Goal: Ask a question

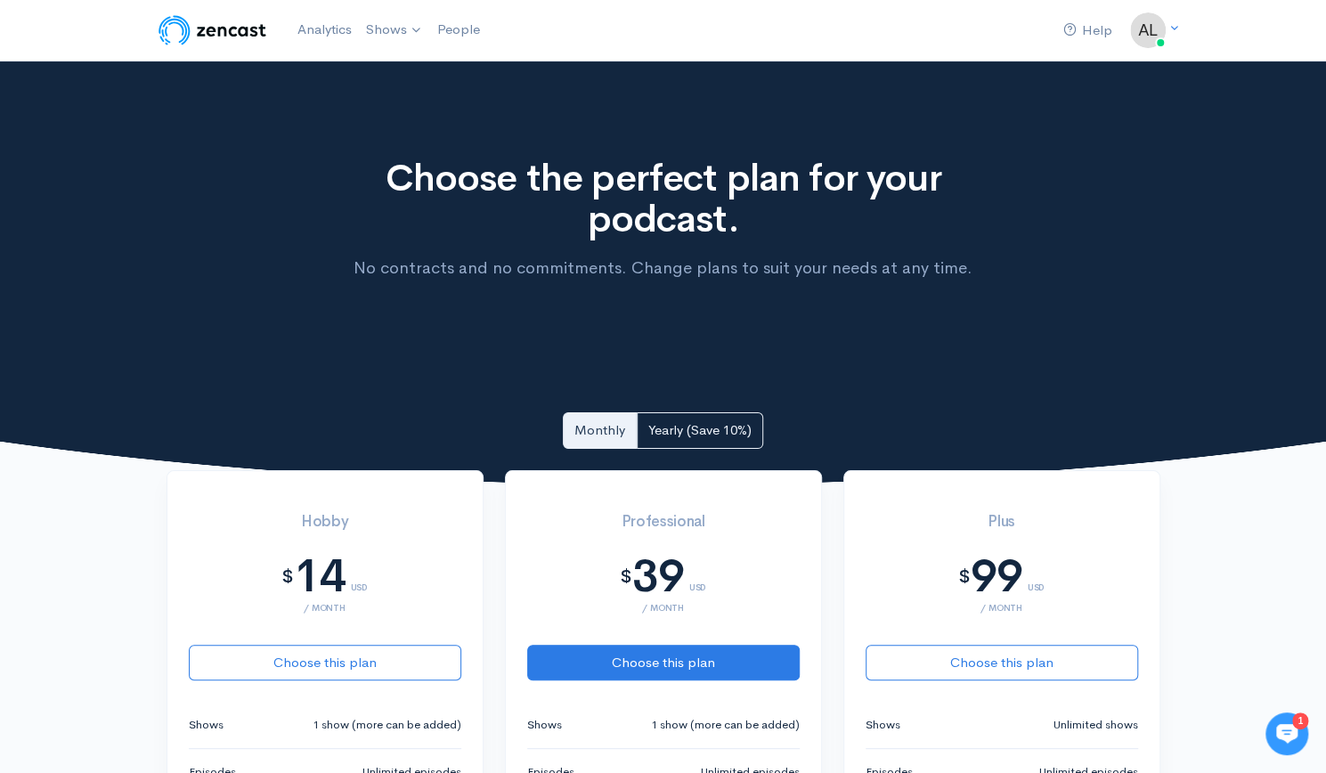
click at [1284, 738] on icon at bounding box center [1287, 734] width 21 height 20
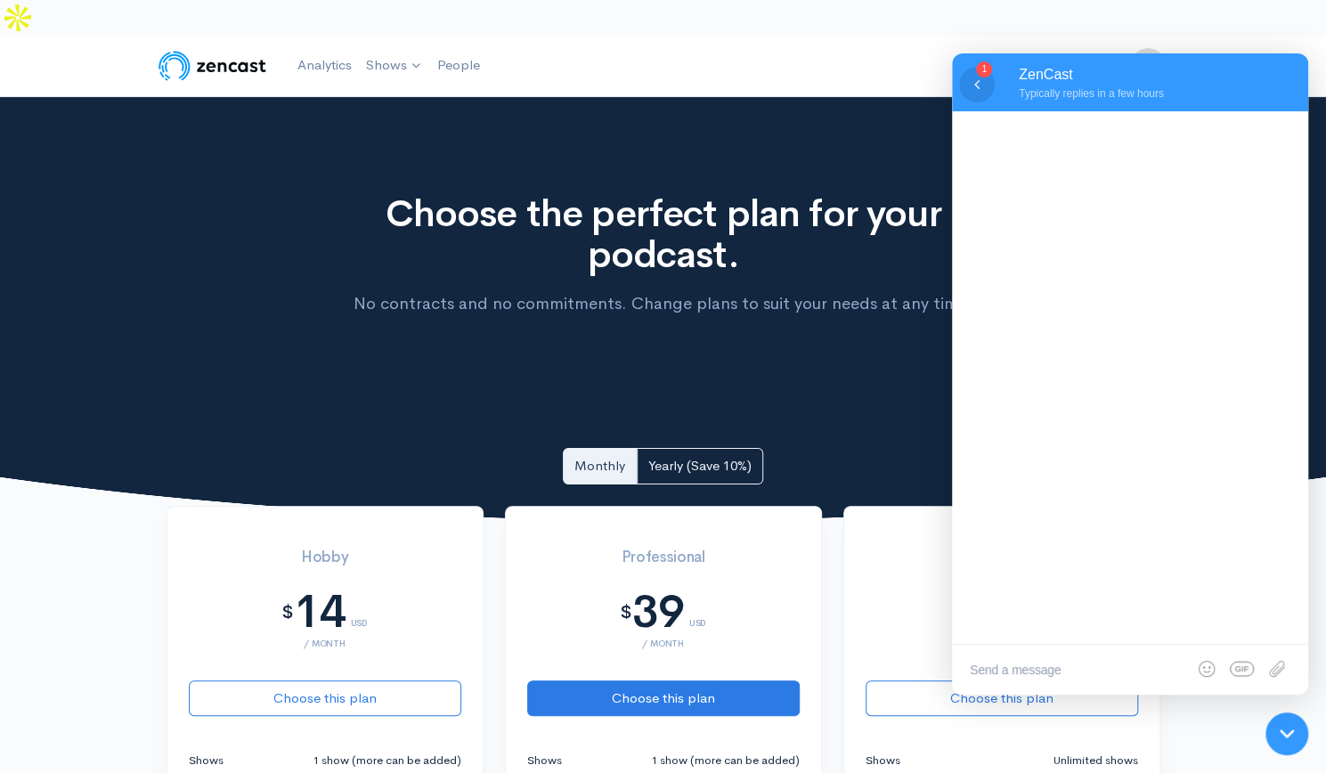
click at [969, 79] on icon at bounding box center [977, 85] width 18 height 18
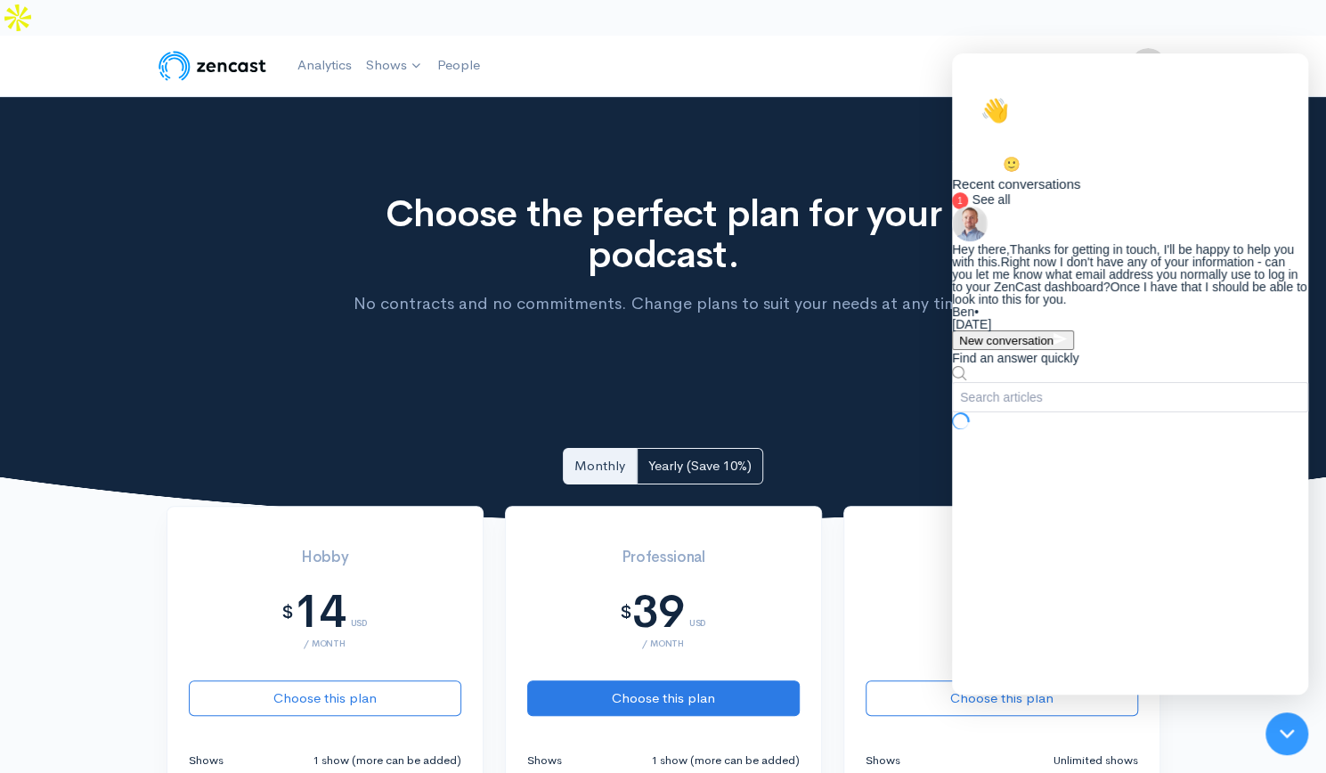
click at [1134, 330] on div "Ben • [DATE]" at bounding box center [1130, 318] width 356 height 25
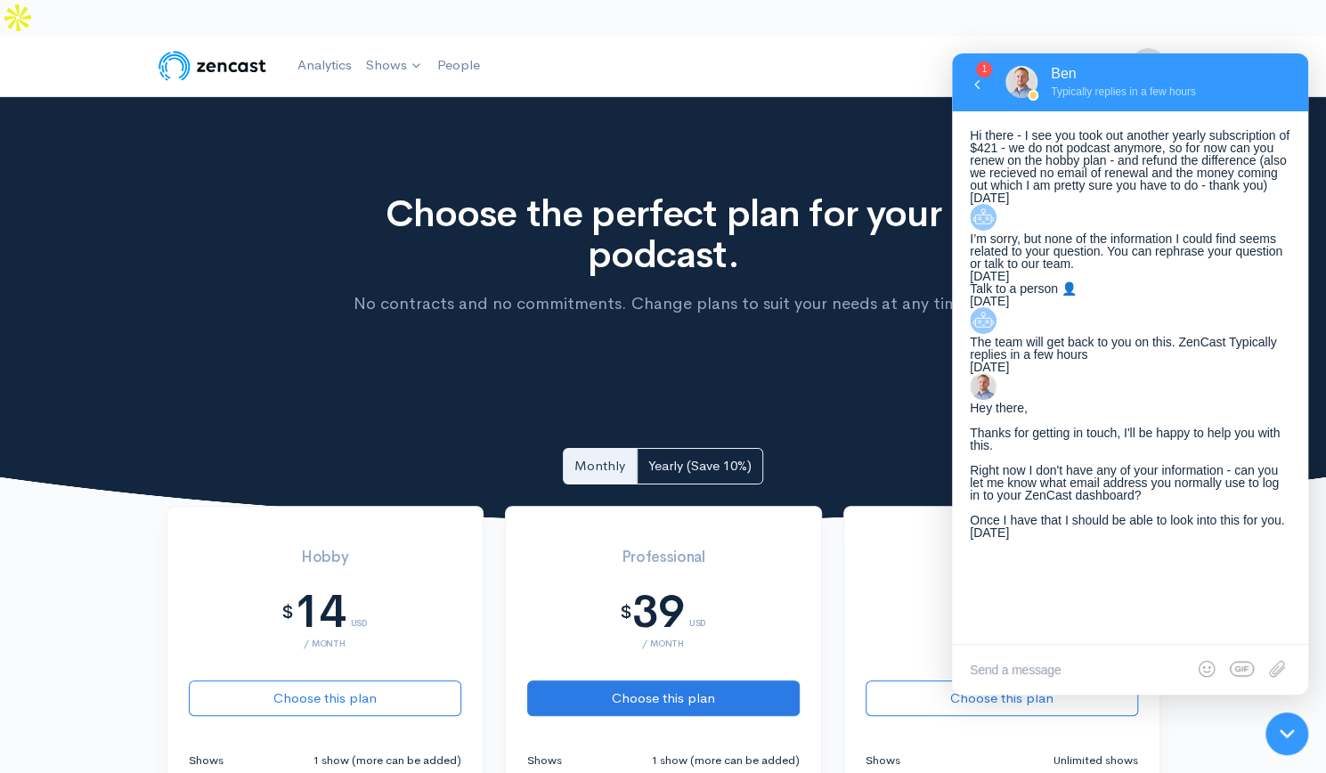
scroll to position [263, 0]
type textarea "[EMAIL_ADDRESS][DOMAIN_NAME]"
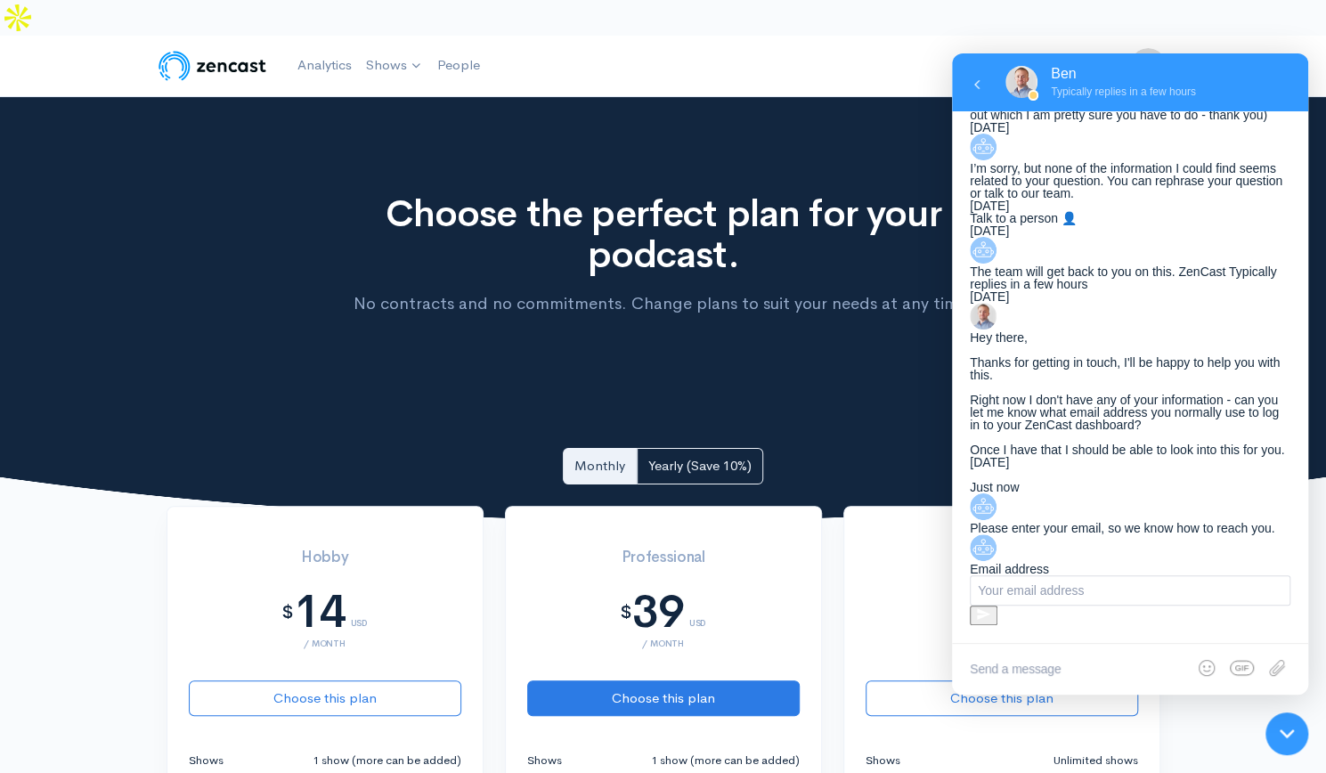
scroll to position [499, 0]
click at [1068, 576] on input "text" at bounding box center [1130, 590] width 321 height 30
type input "[EMAIL_ADDRESS][DOMAIN_NAME]"
click at [991, 608] on icon at bounding box center [983, 614] width 13 height 12
